Goal: Information Seeking & Learning: Compare options

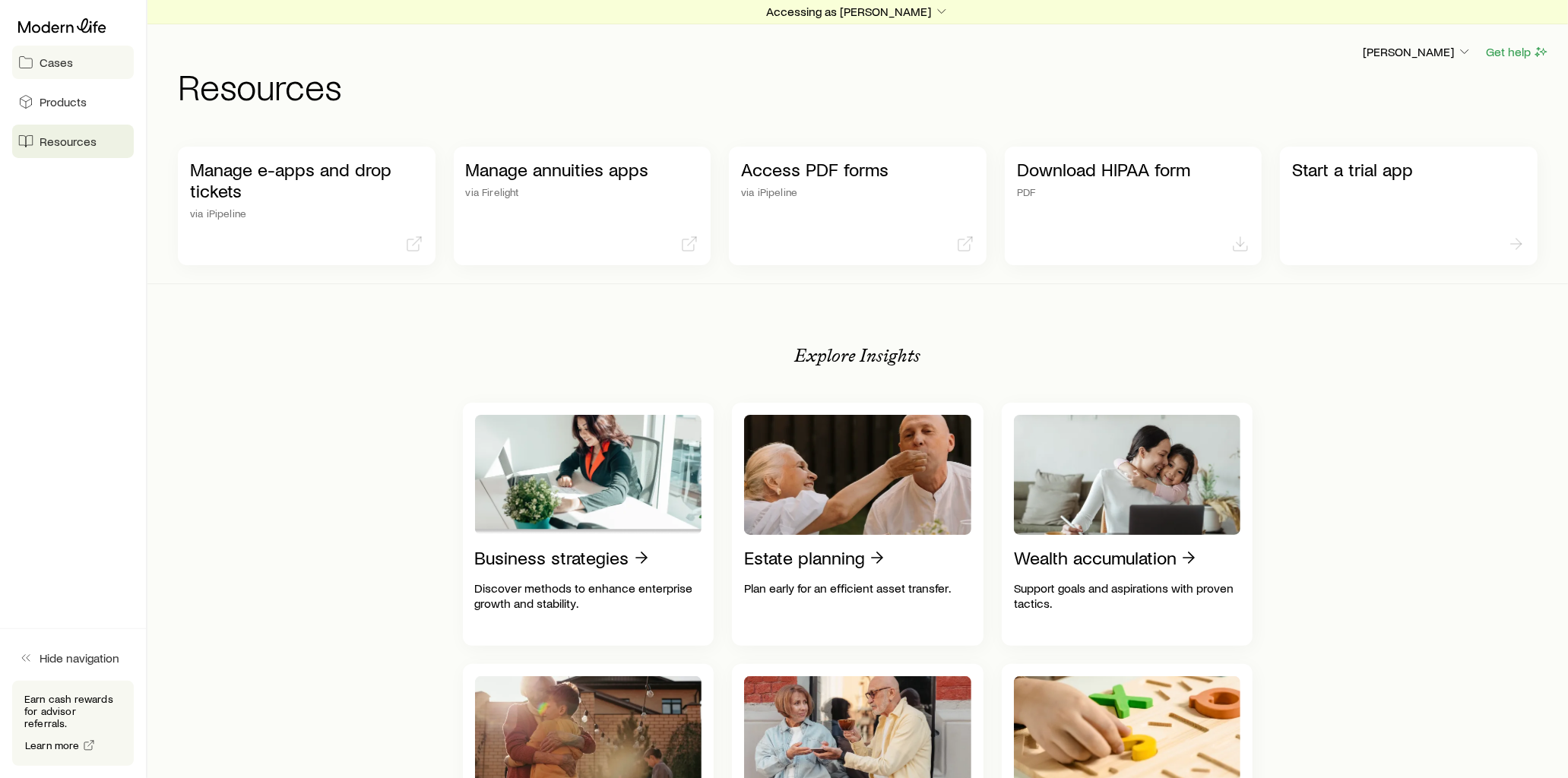
click at [93, 66] on link "Cases" at bounding box center [73, 62] width 121 height 33
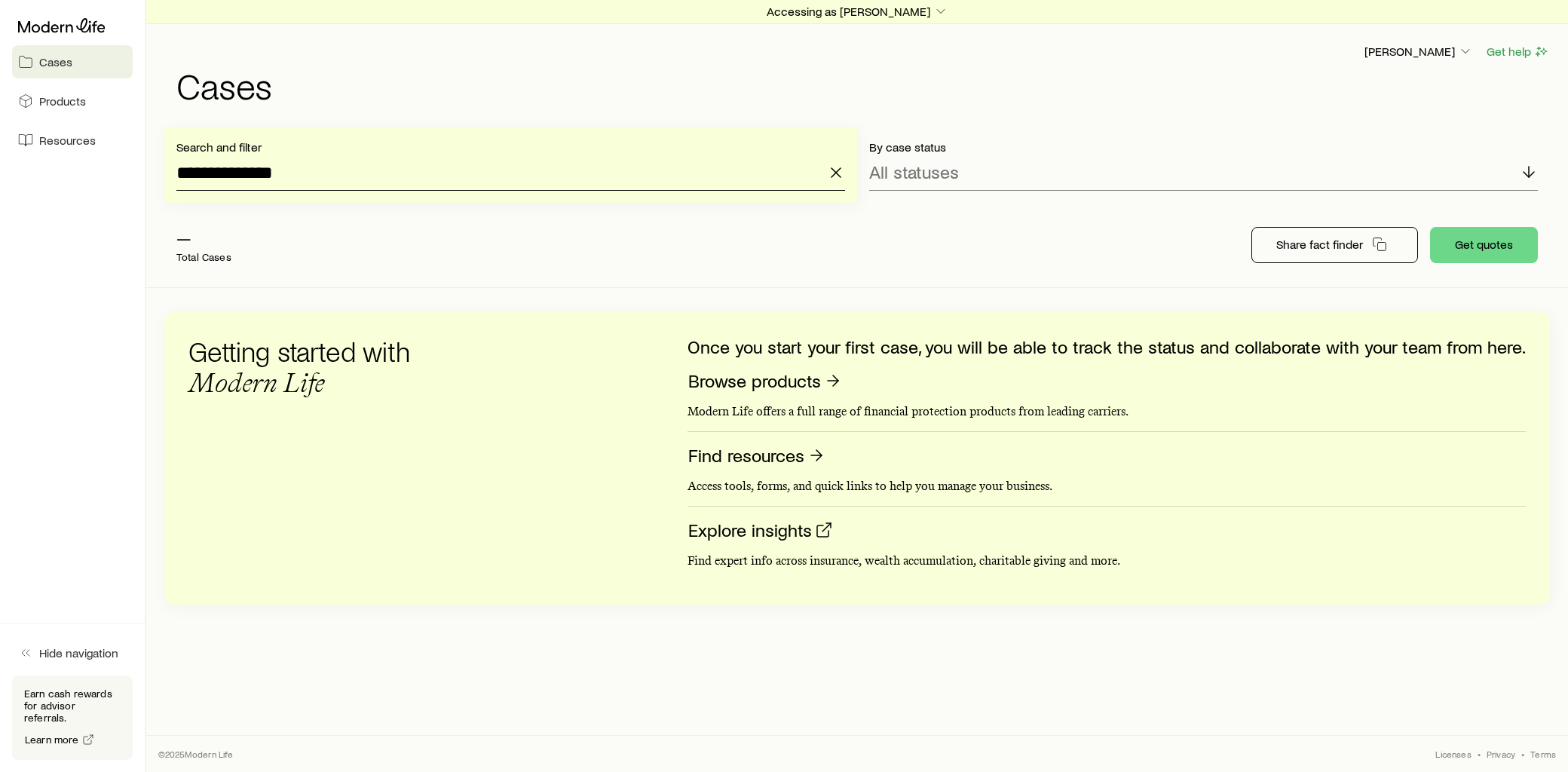
drag, startPoint x: 176, startPoint y: 170, endPoint x: 110, endPoint y: 181, distance: 66.9
click at [110, 181] on div "**********" at bounding box center [784, 386] width 1568 height 772
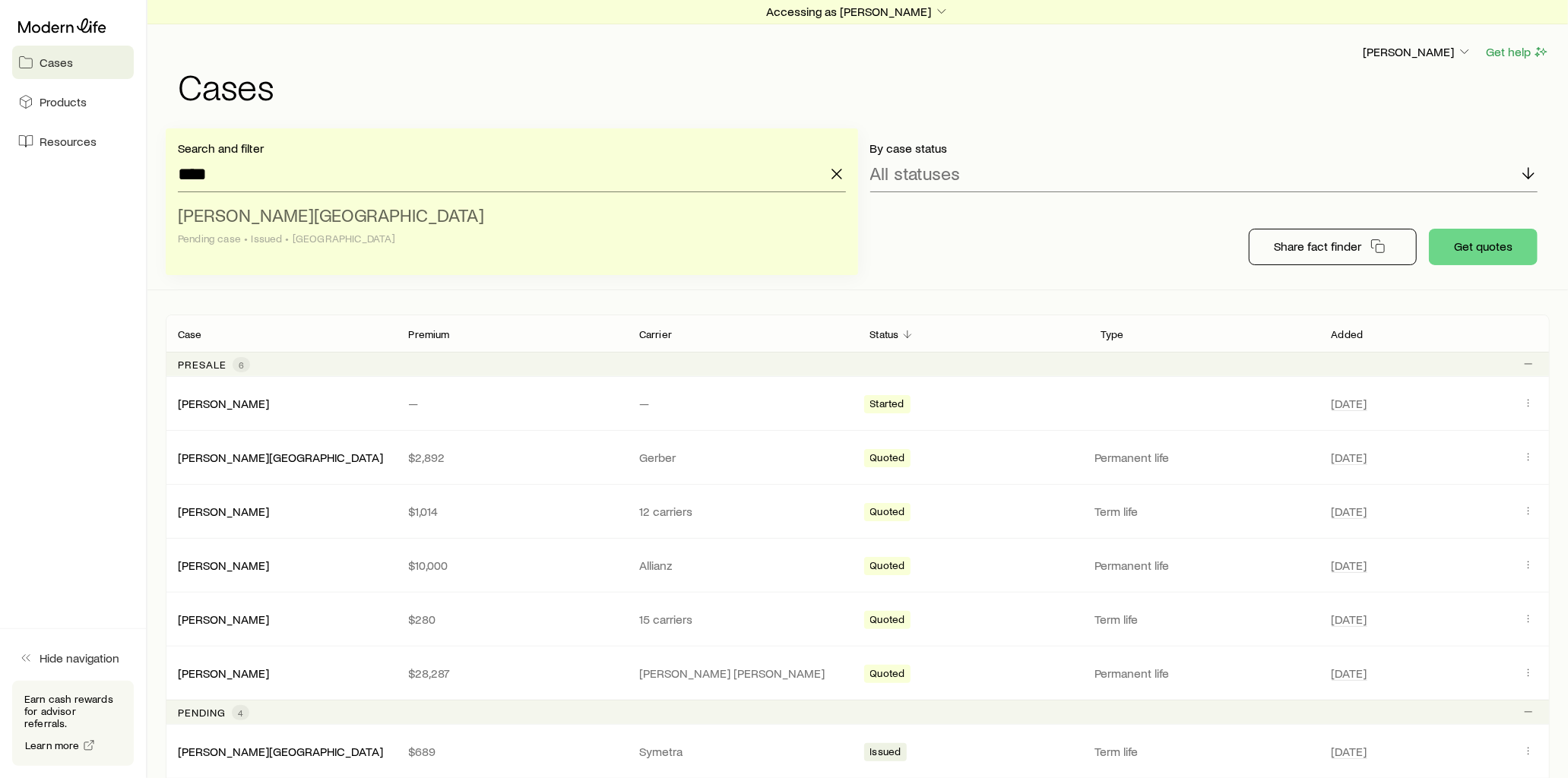
click at [266, 199] on li "[PERSON_NAME] case • Issued • [GEOGRAPHIC_DATA]" at bounding box center [507, 228] width 659 height 59
type input "**********"
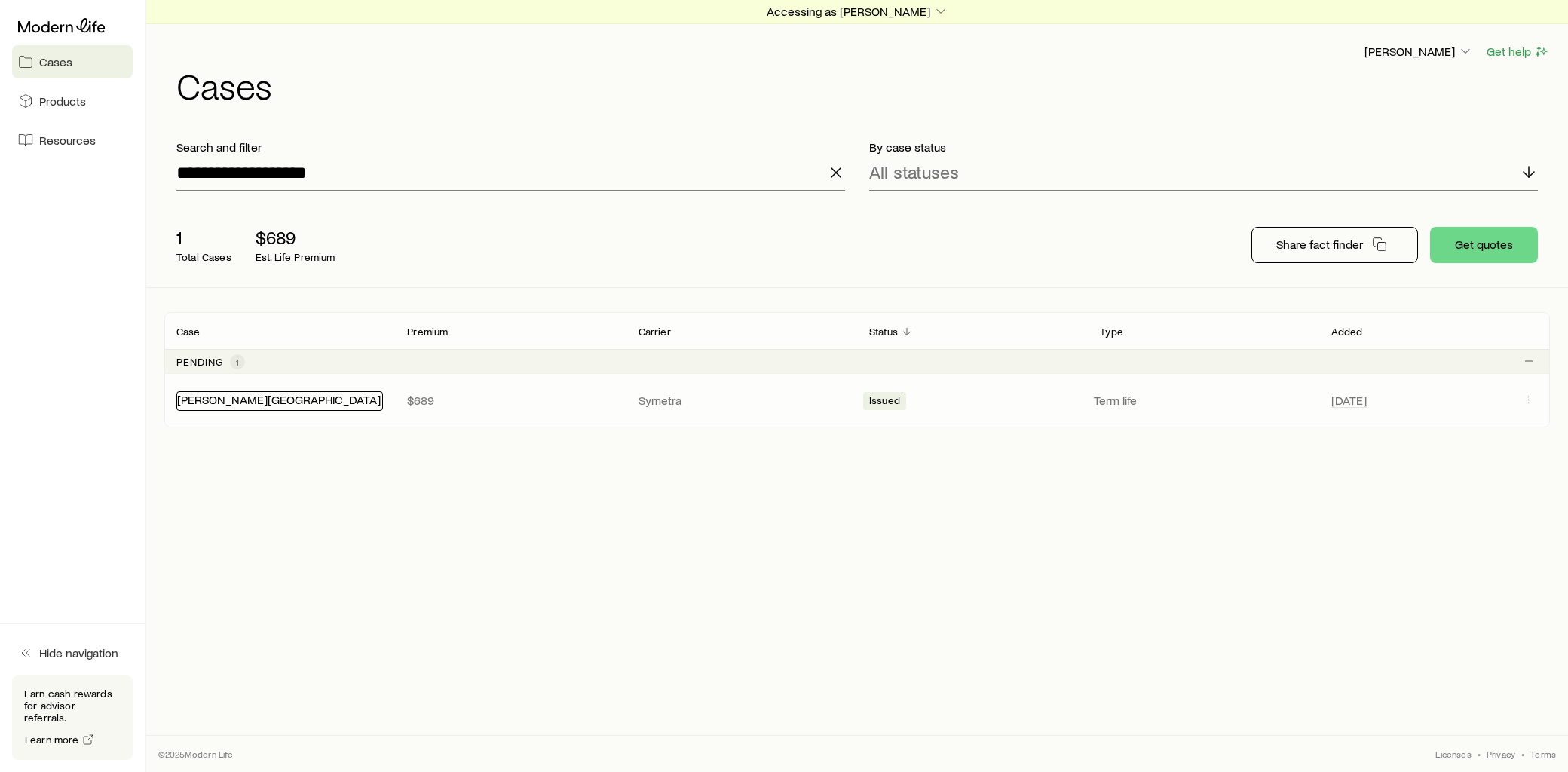
click at [261, 397] on link "[PERSON_NAME][GEOGRAPHIC_DATA]" at bounding box center [278, 399] width 203 height 15
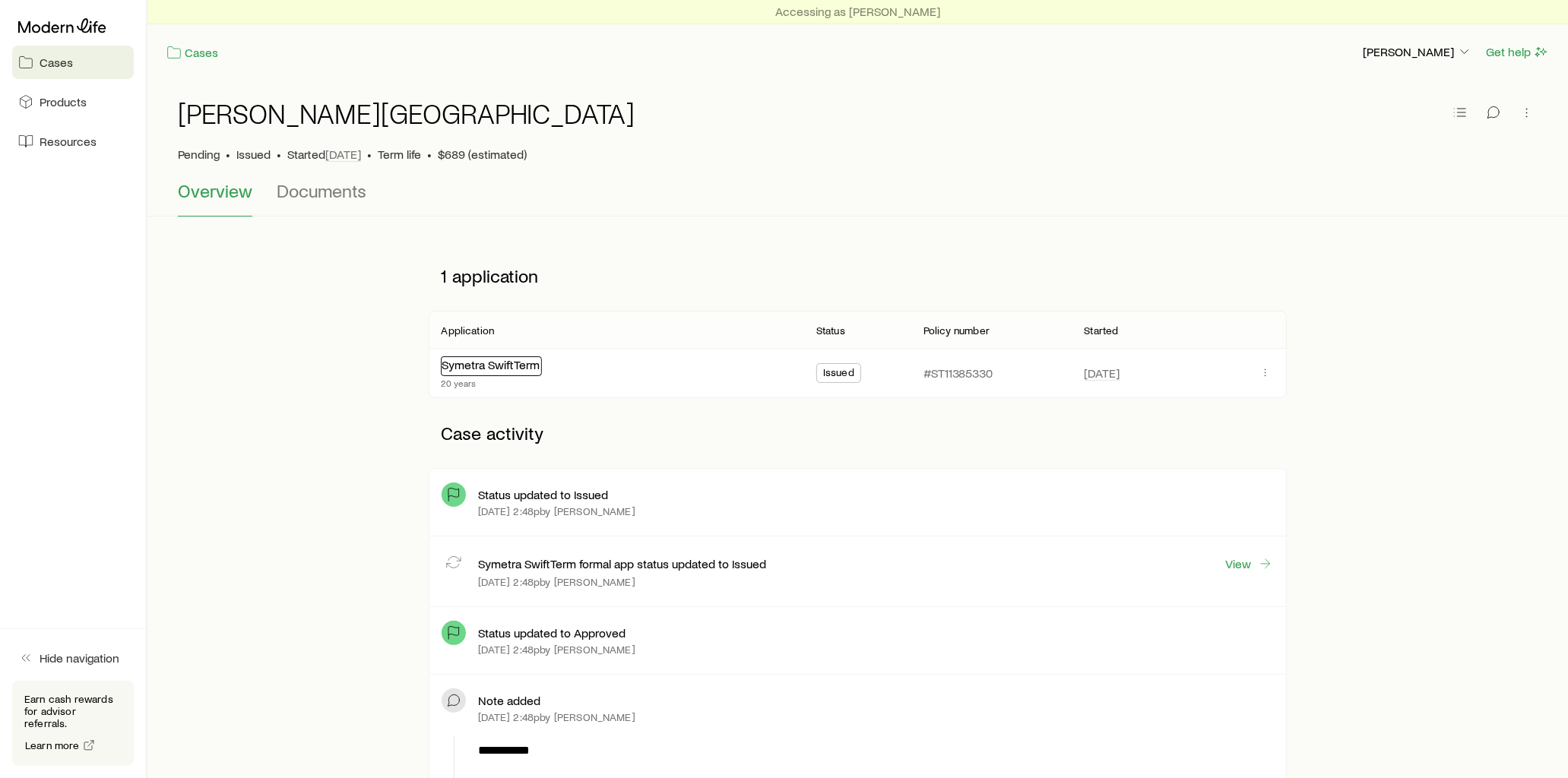
click at [512, 365] on link "Symetra SwiftTerm" at bounding box center [491, 365] width 98 height 15
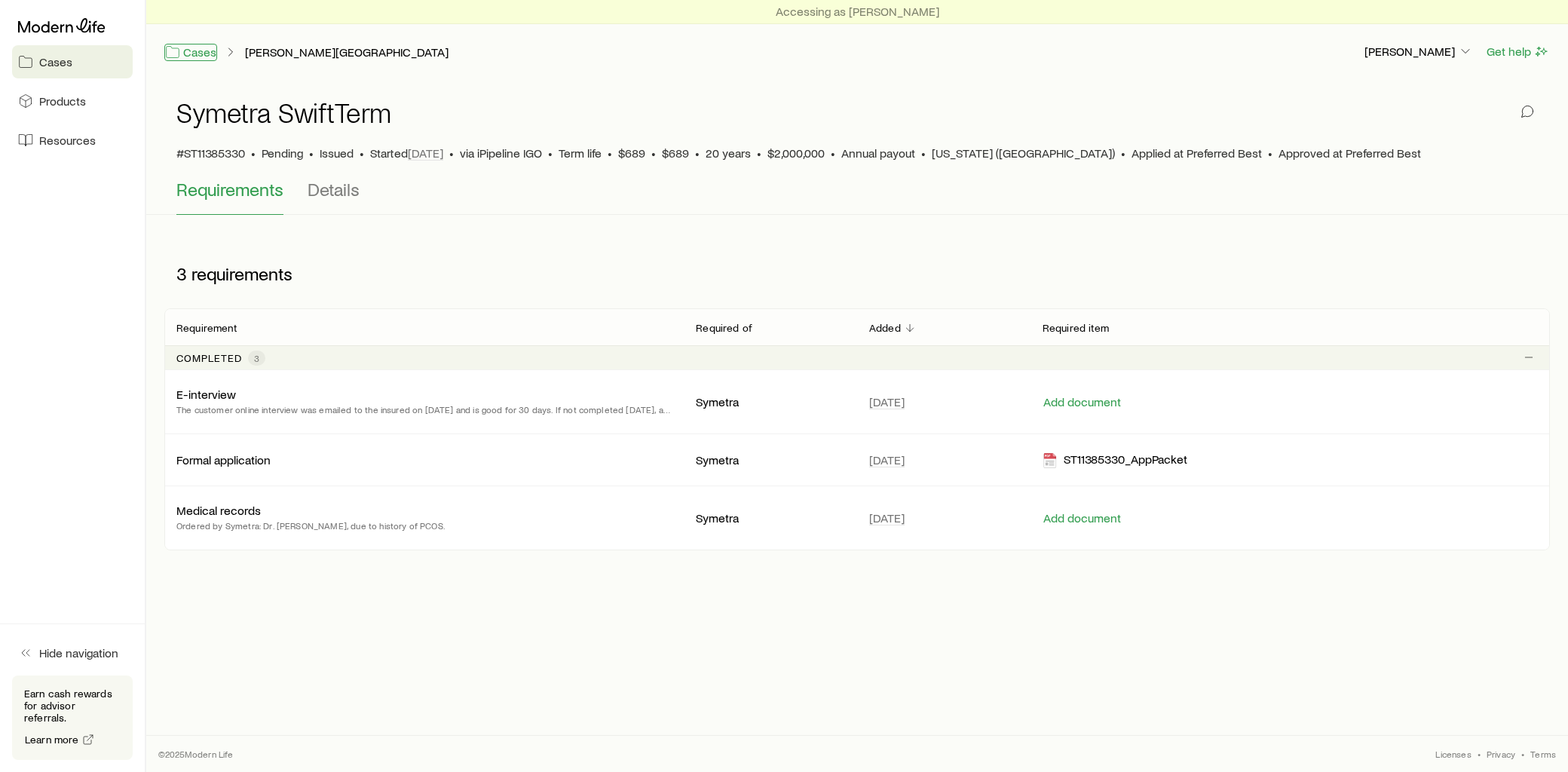
click at [199, 50] on link "Cases" at bounding box center [190, 52] width 53 height 17
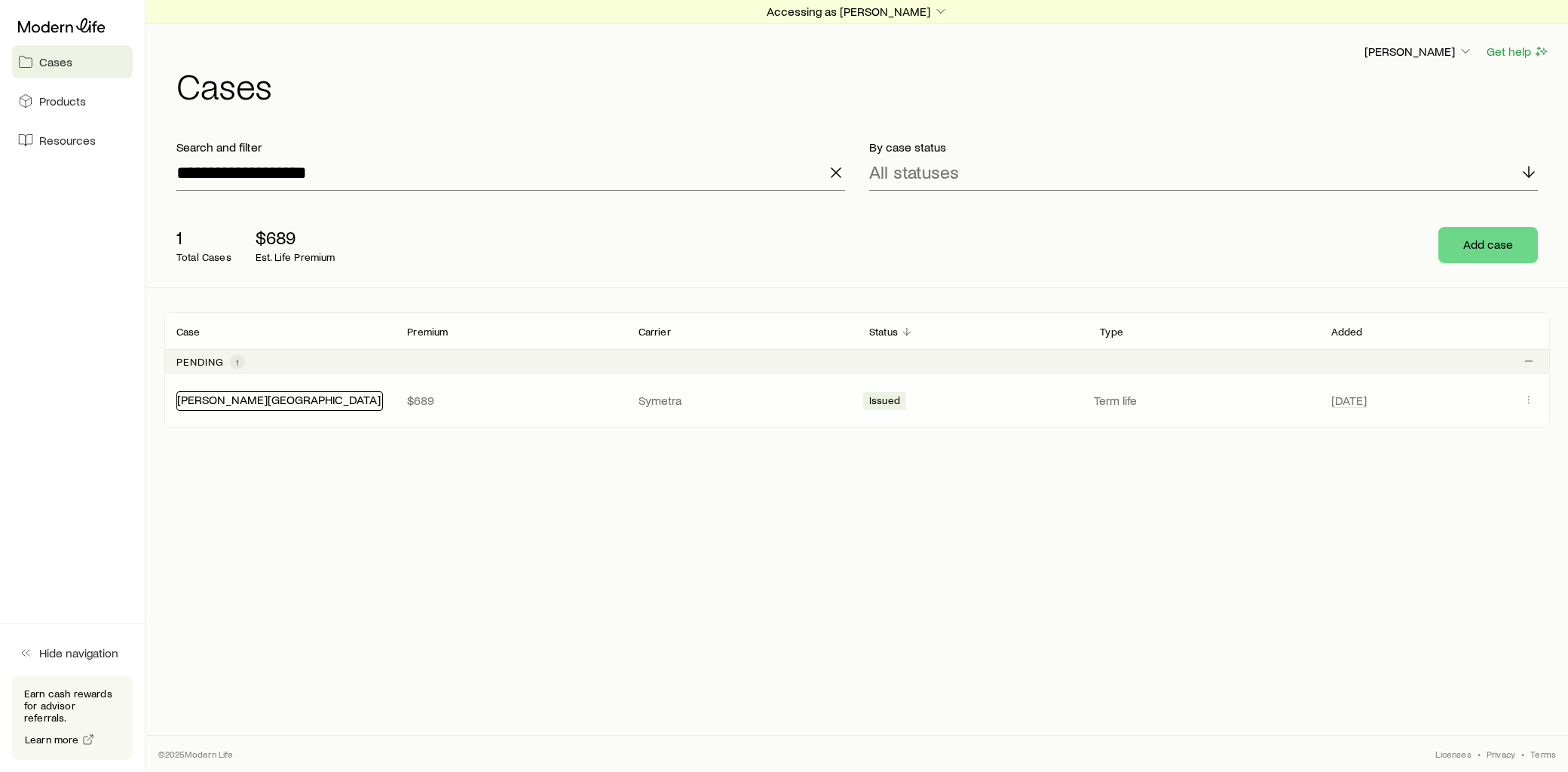
click at [227, 401] on link "[PERSON_NAME][GEOGRAPHIC_DATA]" at bounding box center [278, 399] width 203 height 15
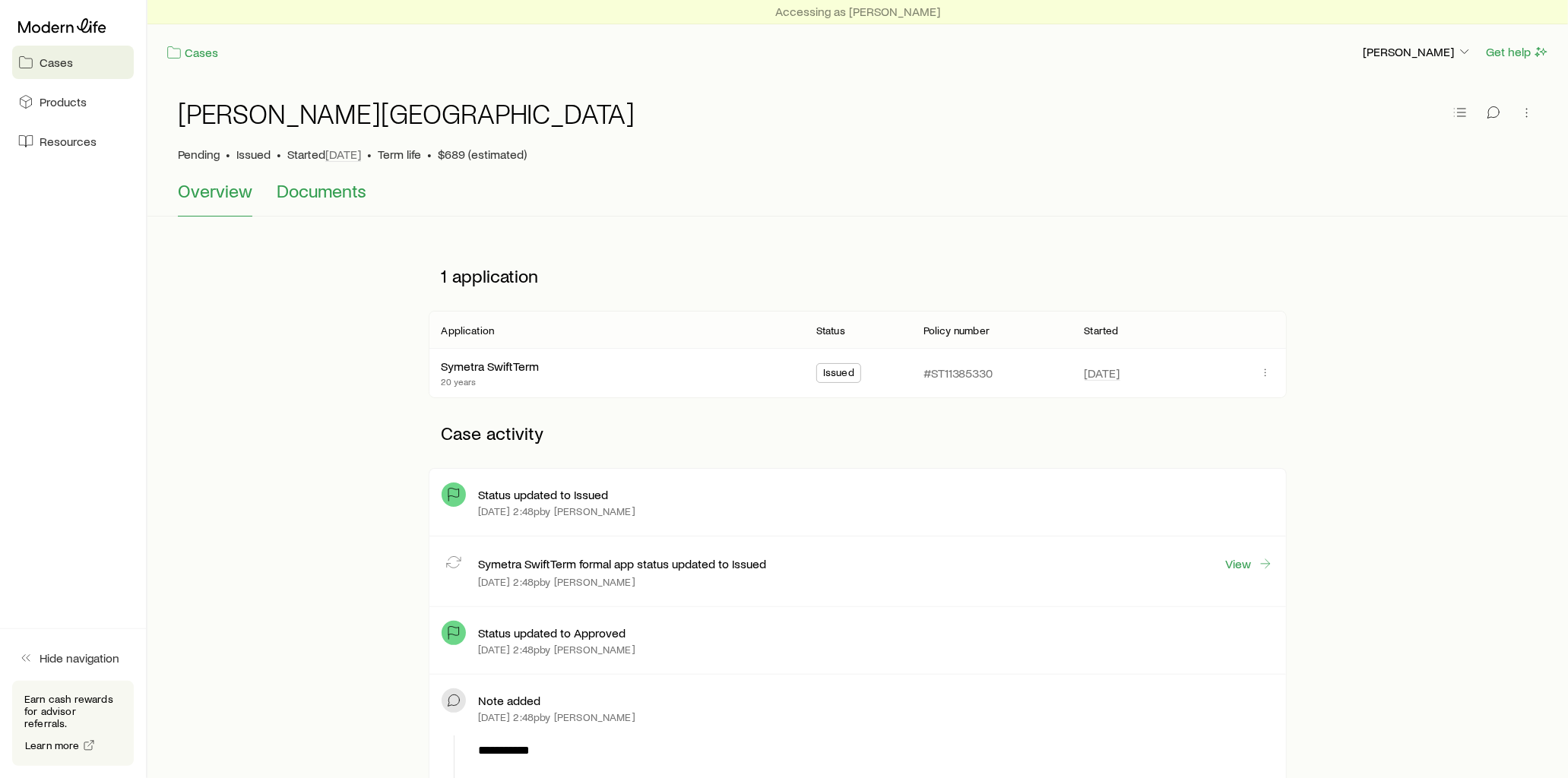
click at [341, 194] on span "Documents" at bounding box center [321, 190] width 90 height 21
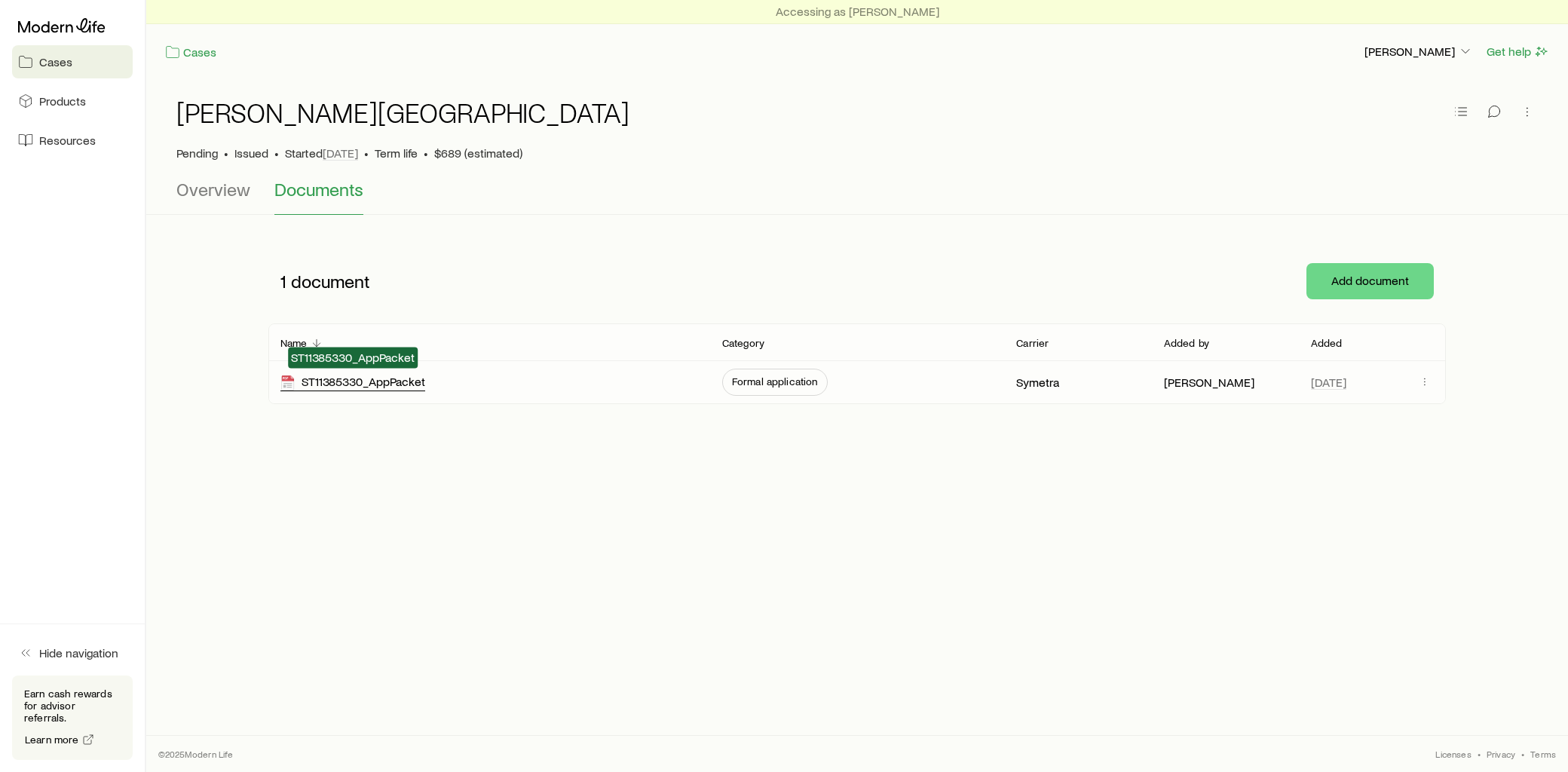
click at [404, 383] on div "ST11385330_AppPacket" at bounding box center [353, 382] width 145 height 17
click at [196, 192] on span "Overview" at bounding box center [213, 189] width 74 height 21
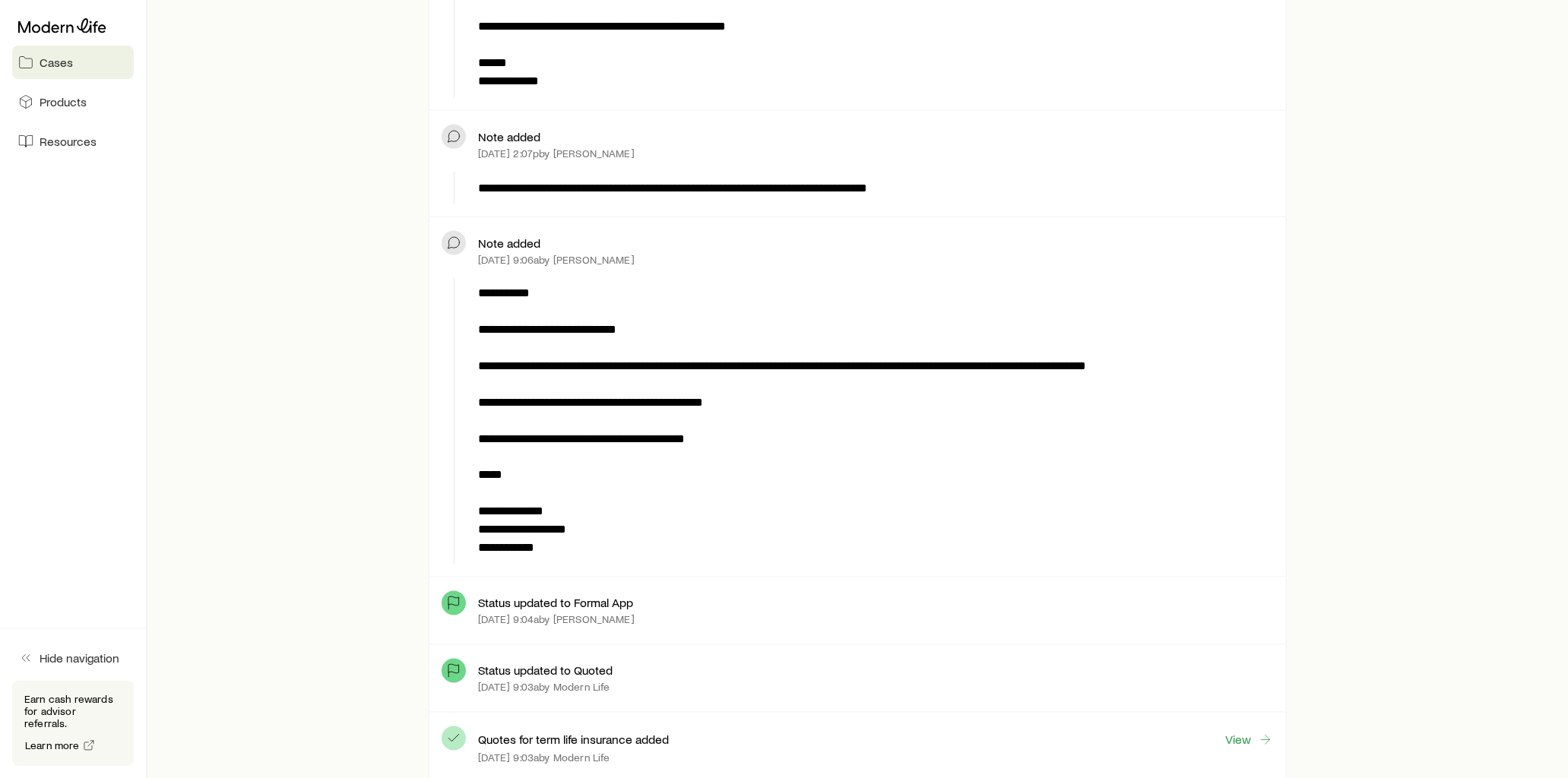
scroll to position [2111, 0]
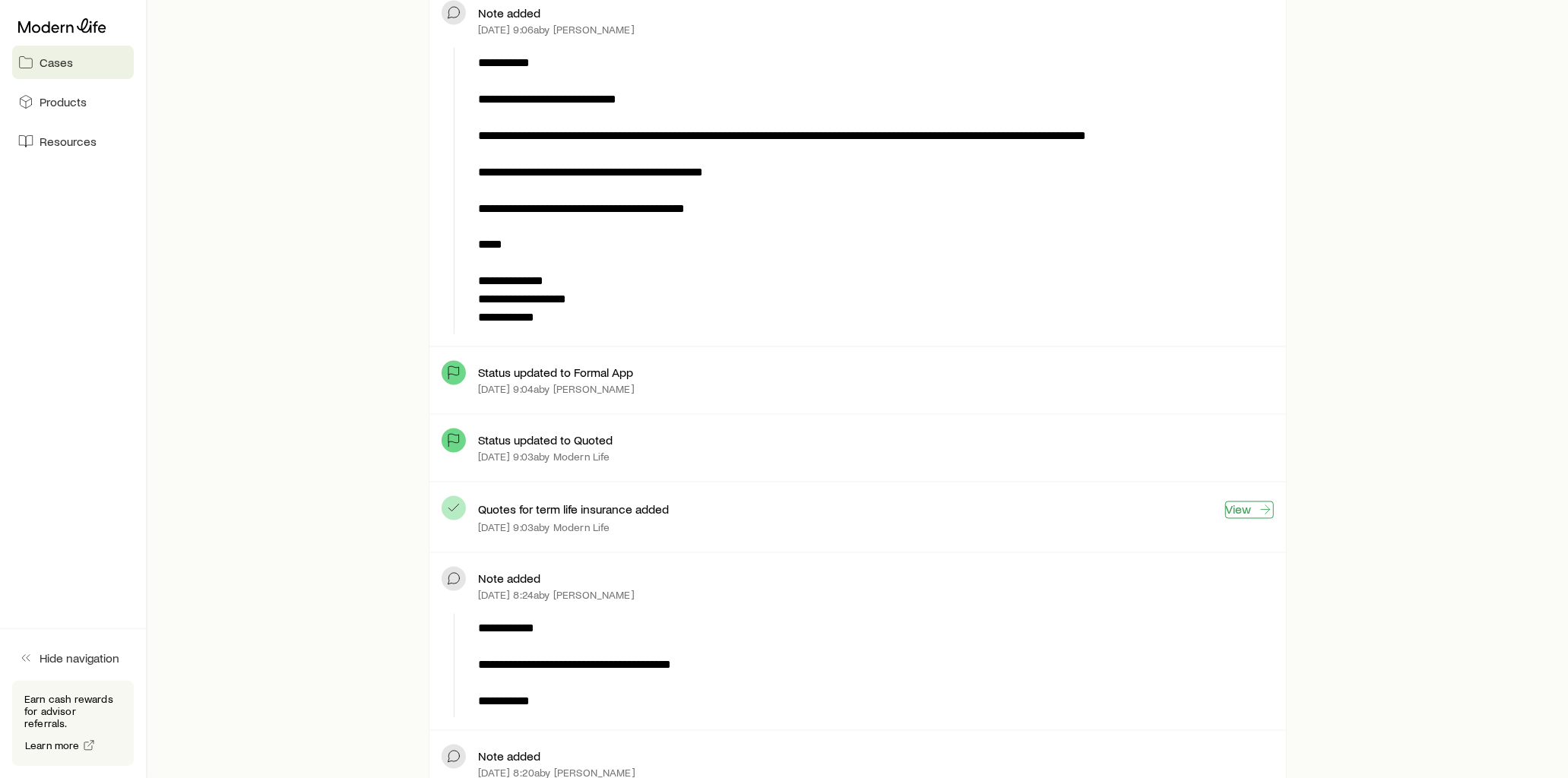
click at [1232, 509] on link "View" at bounding box center [1249, 510] width 49 height 17
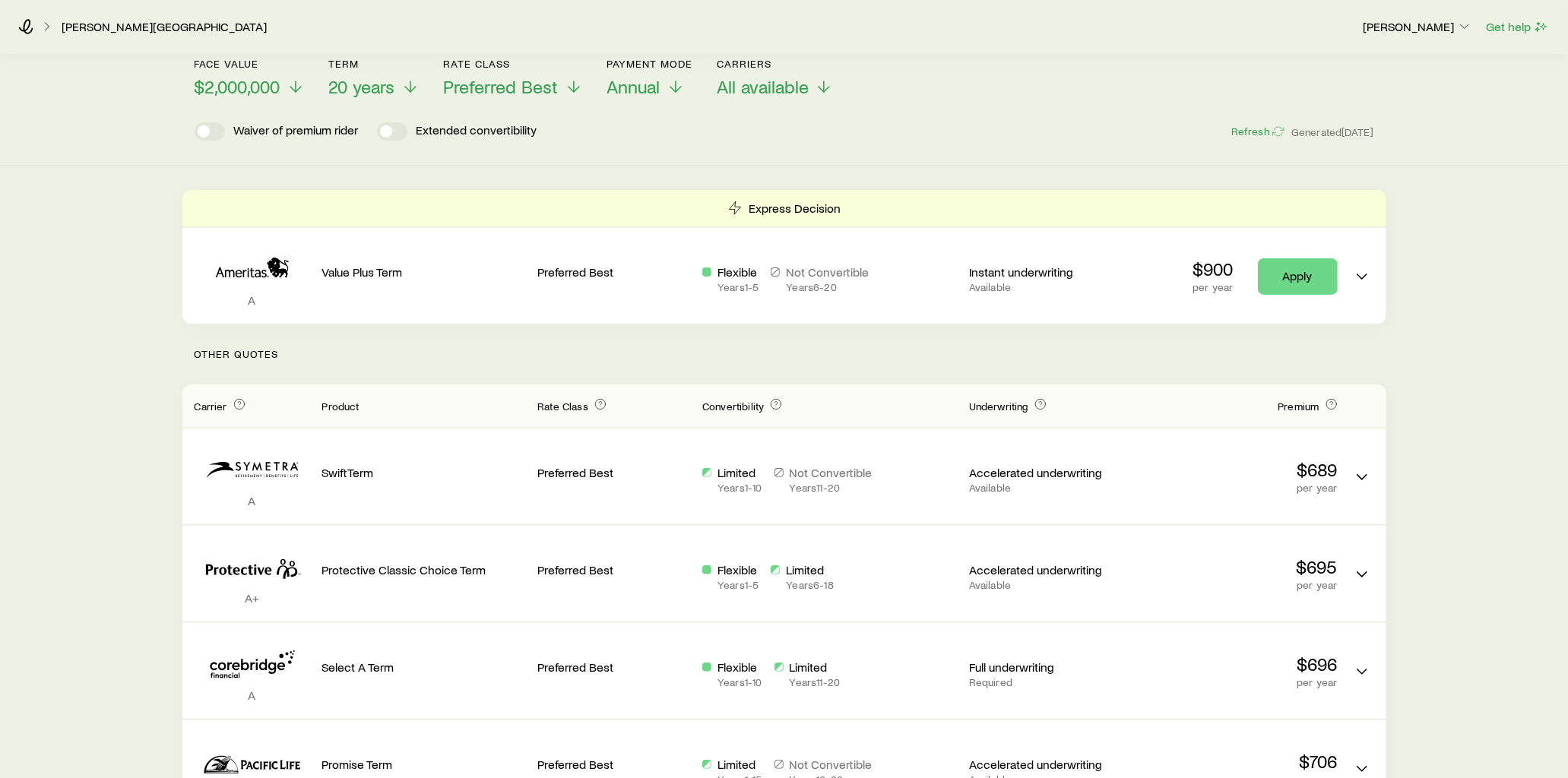
scroll to position [85, 0]
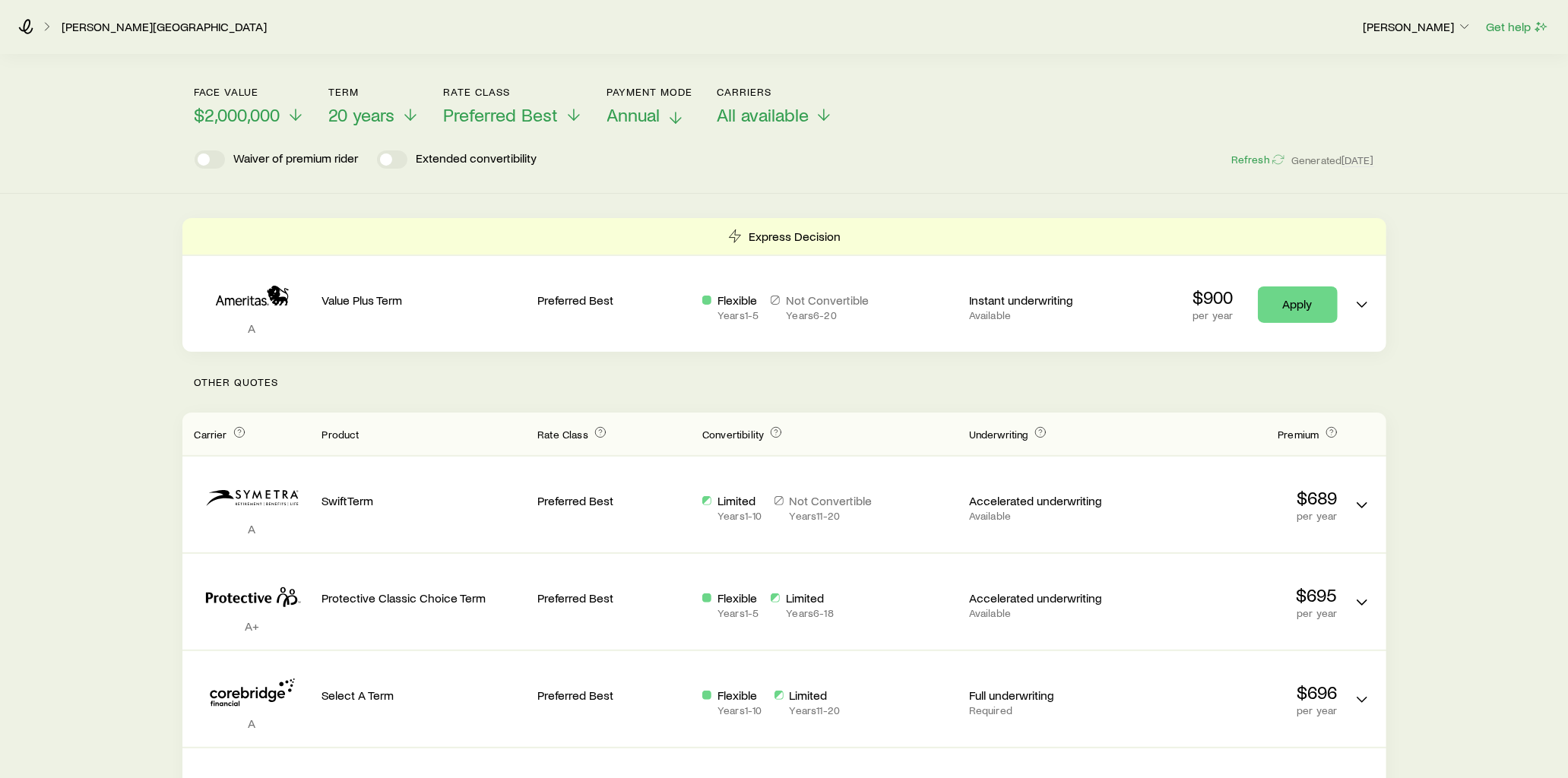
click at [674, 118] on icon at bounding box center [676, 118] width 18 height 18
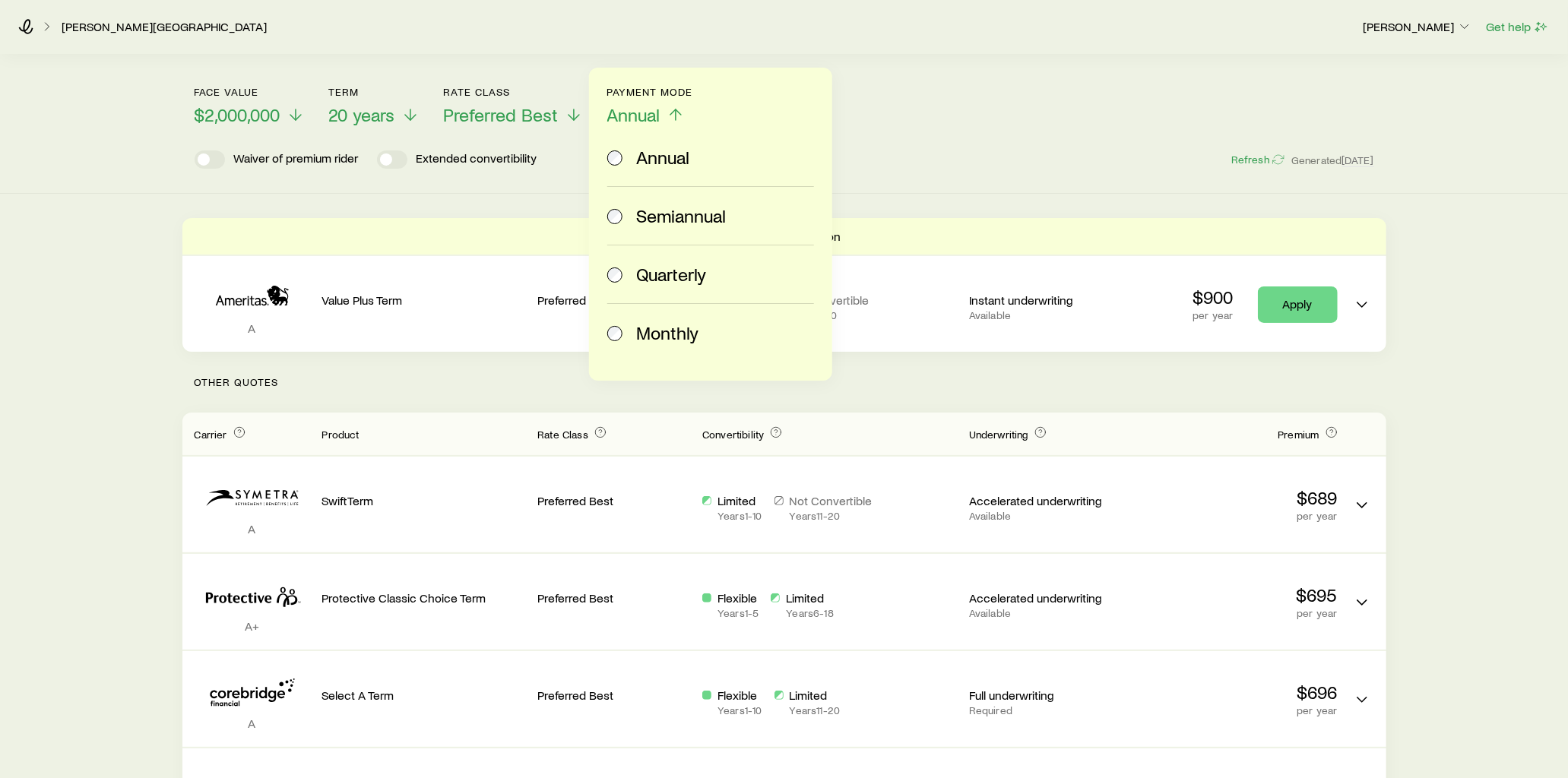
scroll to position [0, 0]
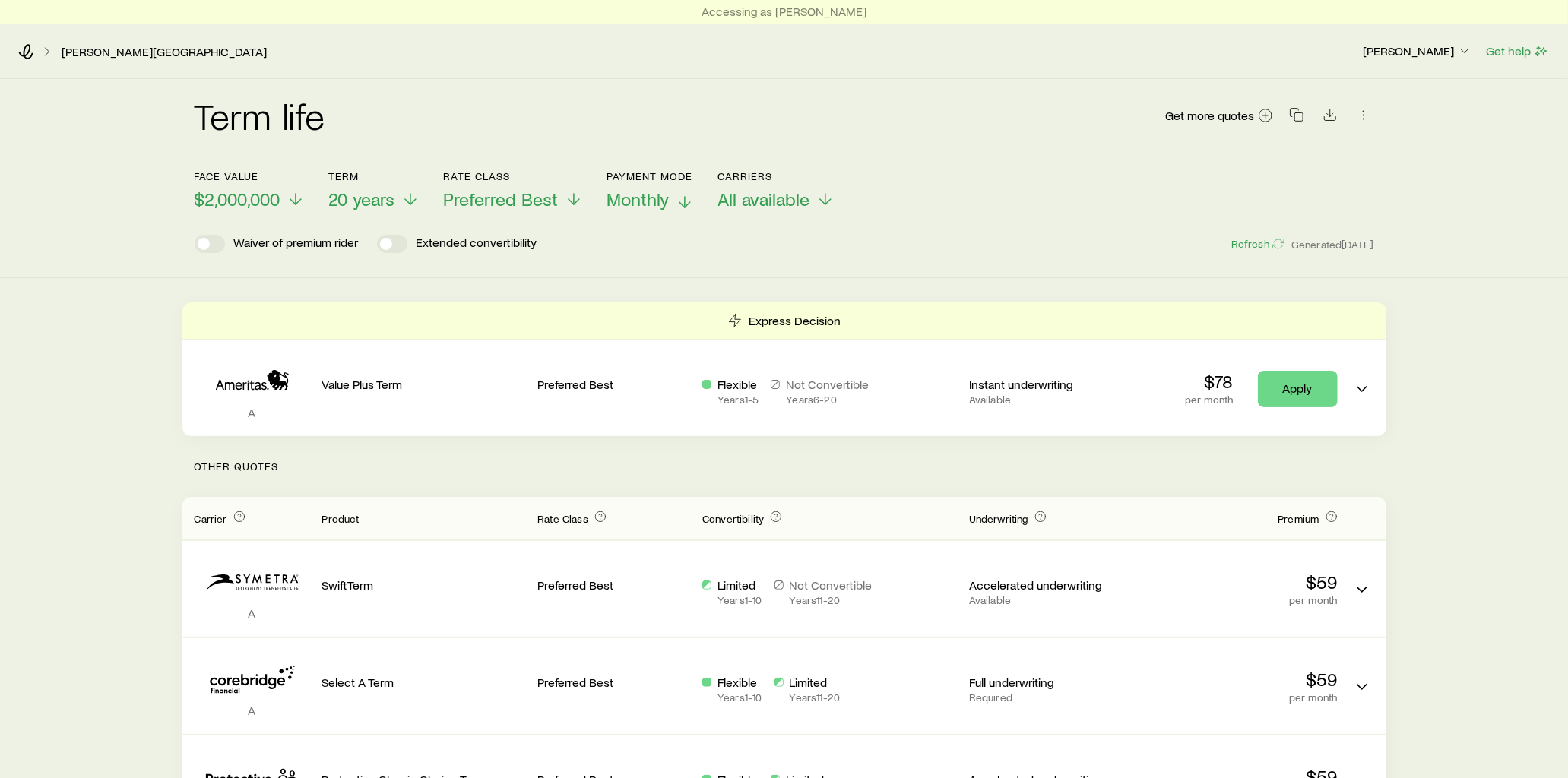
click at [687, 200] on icon at bounding box center [685, 202] width 18 height 18
click at [690, 197] on icon at bounding box center [693, 202] width 18 height 18
click at [711, 197] on icon at bounding box center [712, 202] width 18 height 18
click at [689, 198] on icon at bounding box center [685, 202] width 18 height 18
click at [690, 203] on icon at bounding box center [693, 202] width 18 height 18
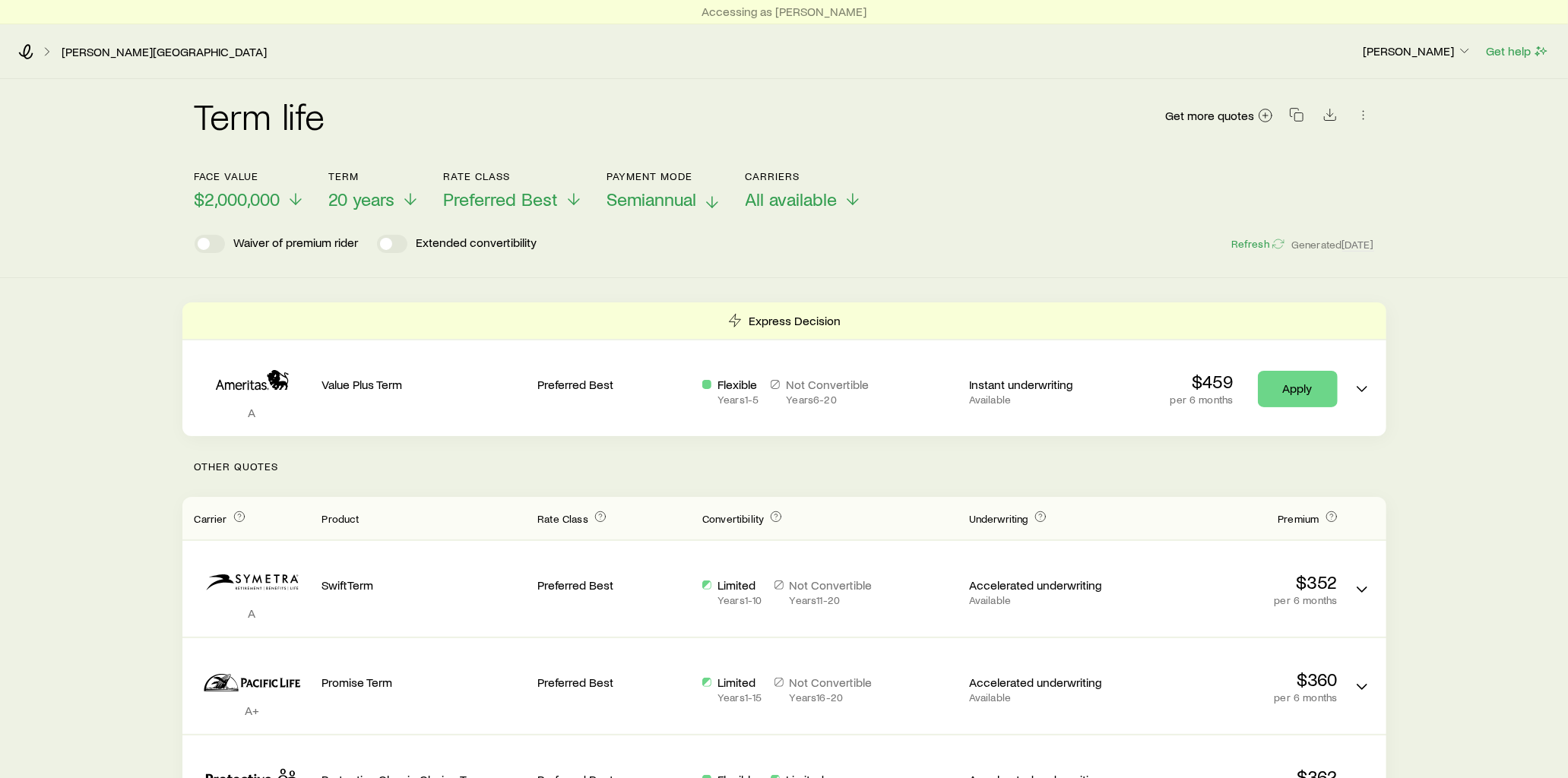
click at [715, 200] on icon at bounding box center [712, 202] width 18 height 18
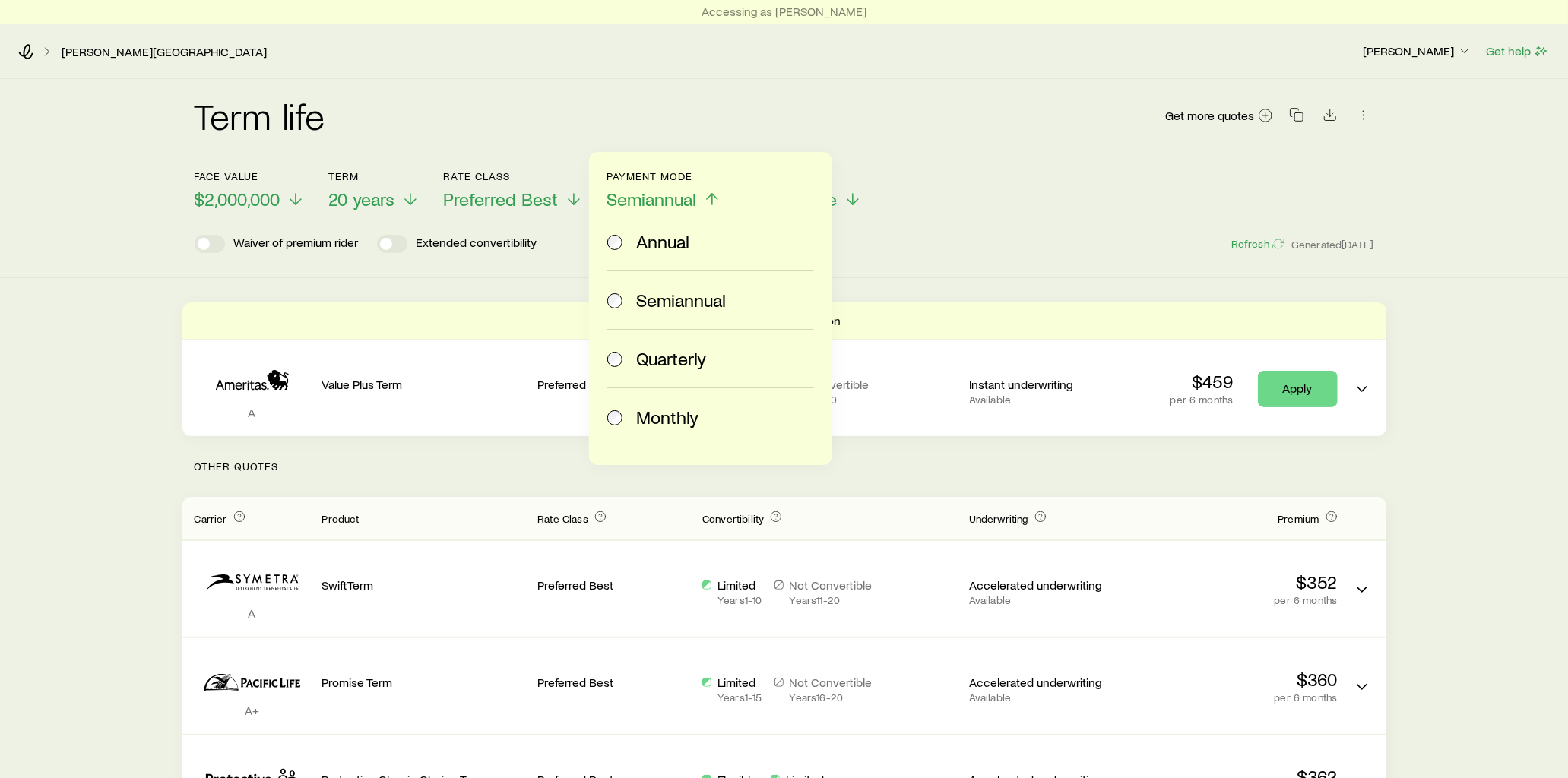
click at [622, 240] on span at bounding box center [615, 242] width 17 height 21
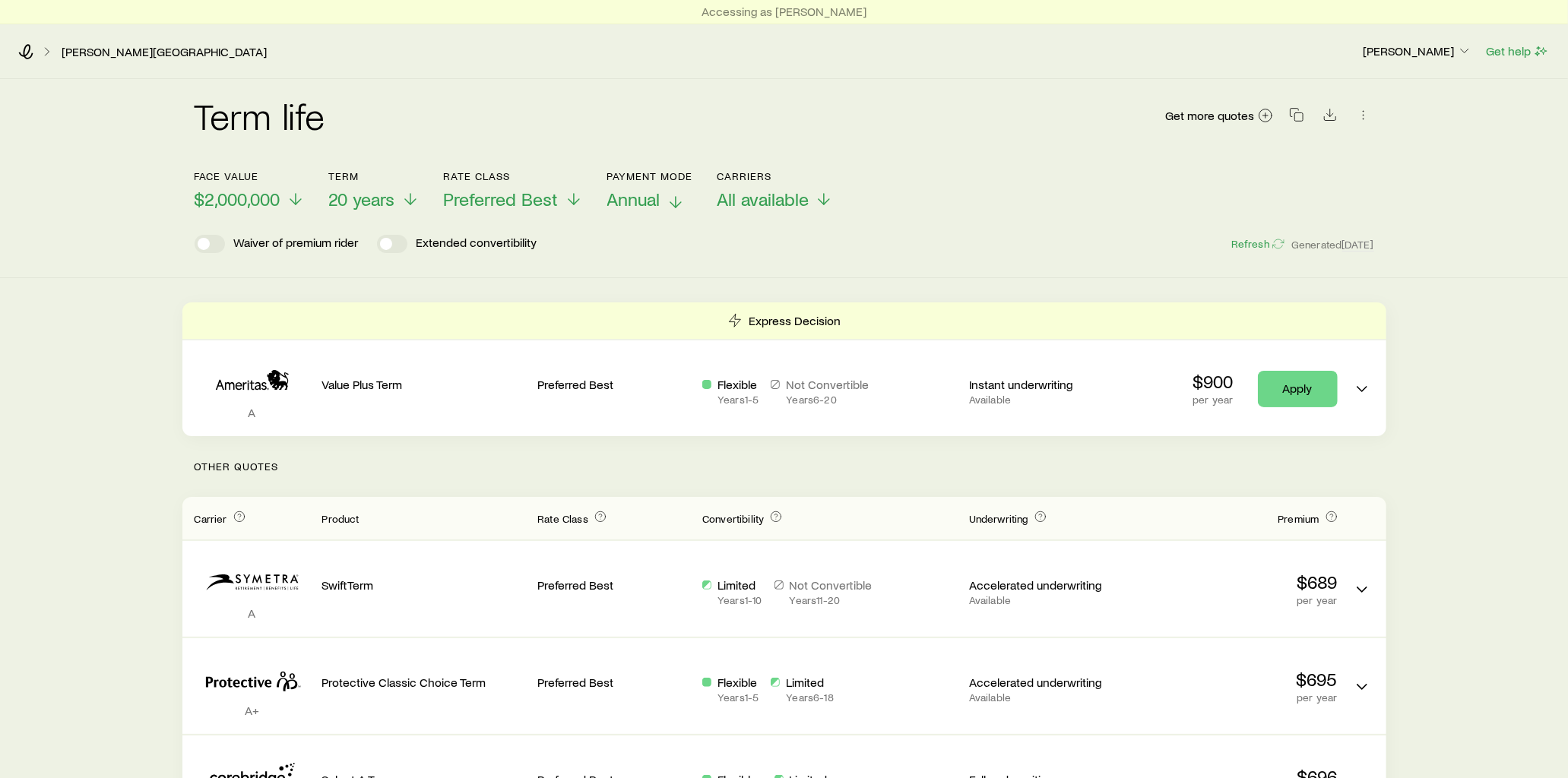
click at [36, 51] on div "[PERSON_NAME][GEOGRAPHIC_DATA]" at bounding box center [684, 51] width 1332 height 16
click at [27, 56] on icon at bounding box center [26, 51] width 16 height 16
